Goal: Navigation & Orientation: Find specific page/section

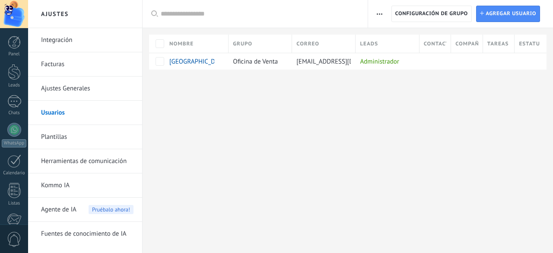
click at [273, 106] on div "Ajustes Integración Facturas Ajustes Generales Usuarios [GEOGRAPHIC_DATA] Herra…" at bounding box center [290, 126] width 525 height 253
click at [16, 42] on div "Panel Leads Chats WhatsApp Clientes" at bounding box center [14, 184] width 28 height 296
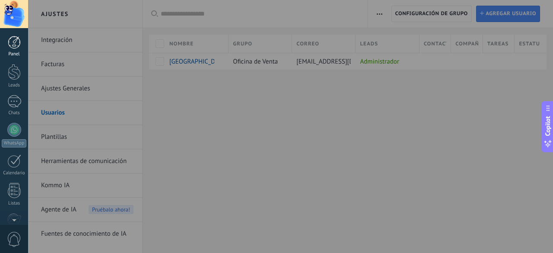
click at [12, 46] on div at bounding box center [14, 42] width 13 height 13
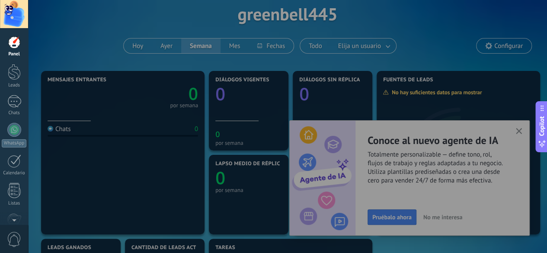
scroll to position [29, 0]
